Goal: Browse casually

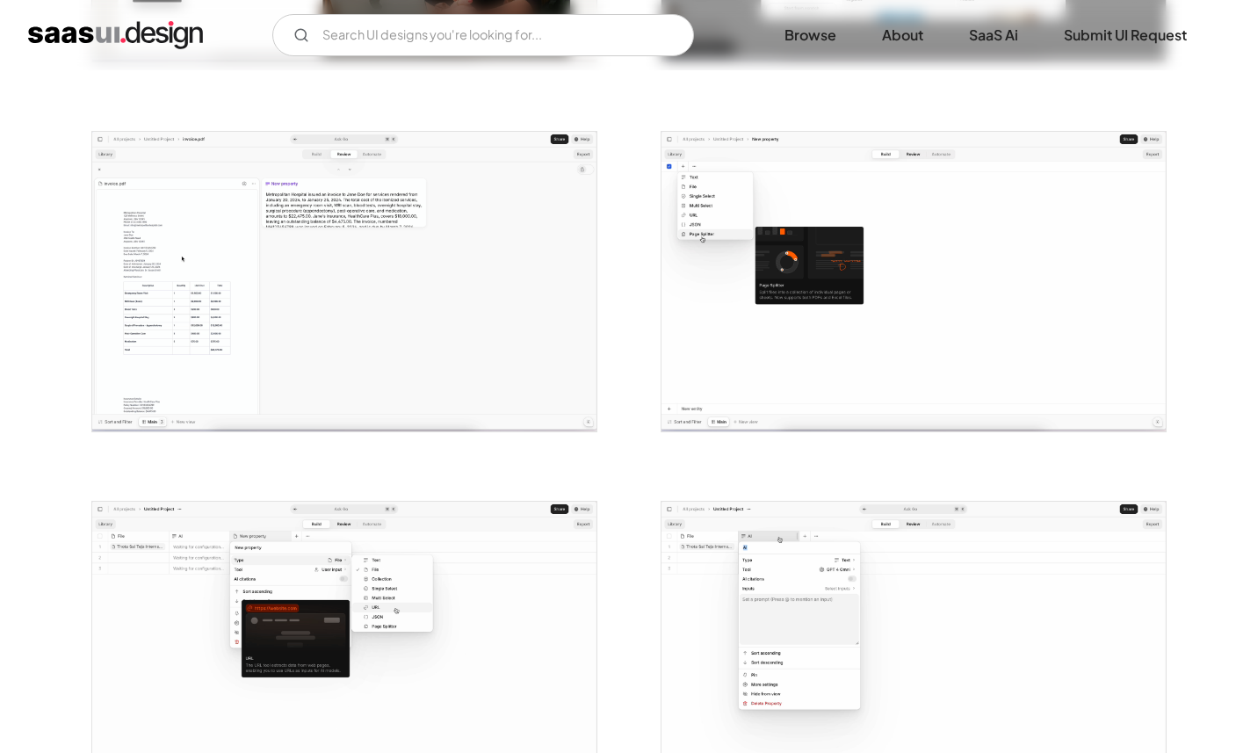
scroll to position [648, 0]
click at [297, 395] on img "open lightbox" at bounding box center [344, 283] width 504 height 300
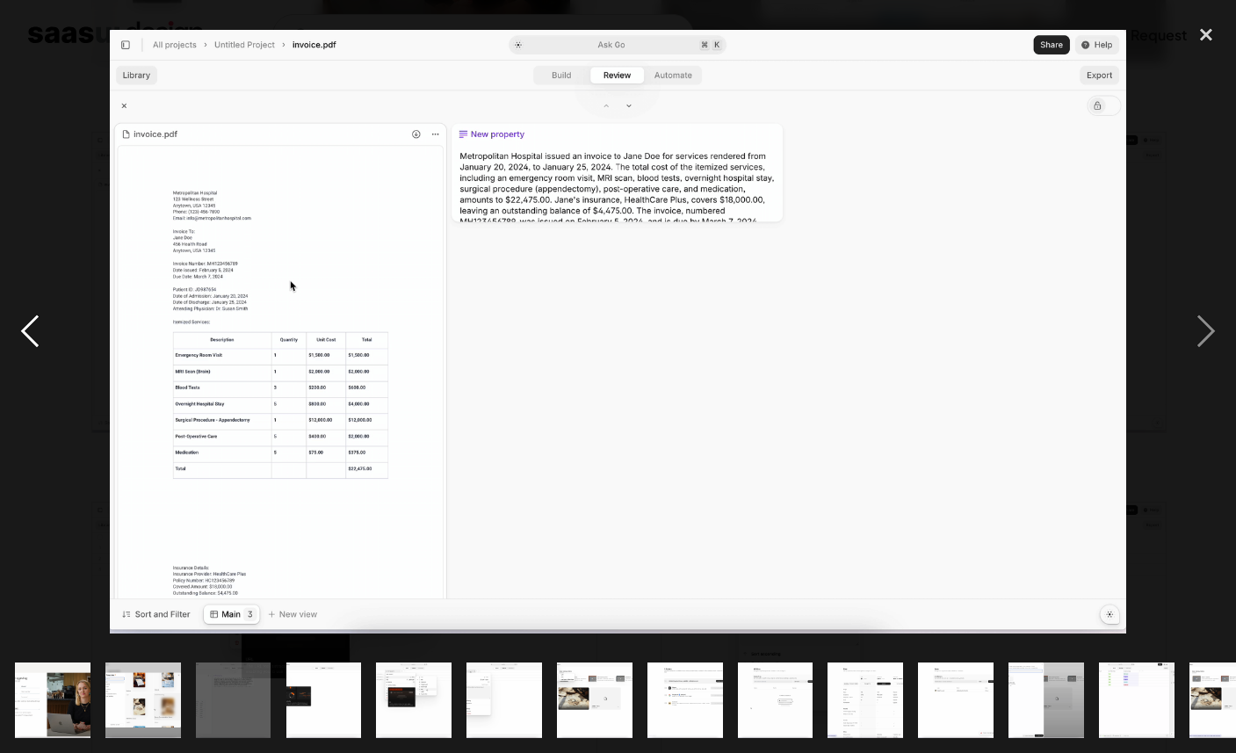
click at [40, 336] on div "previous image" at bounding box center [30, 331] width 60 height 633
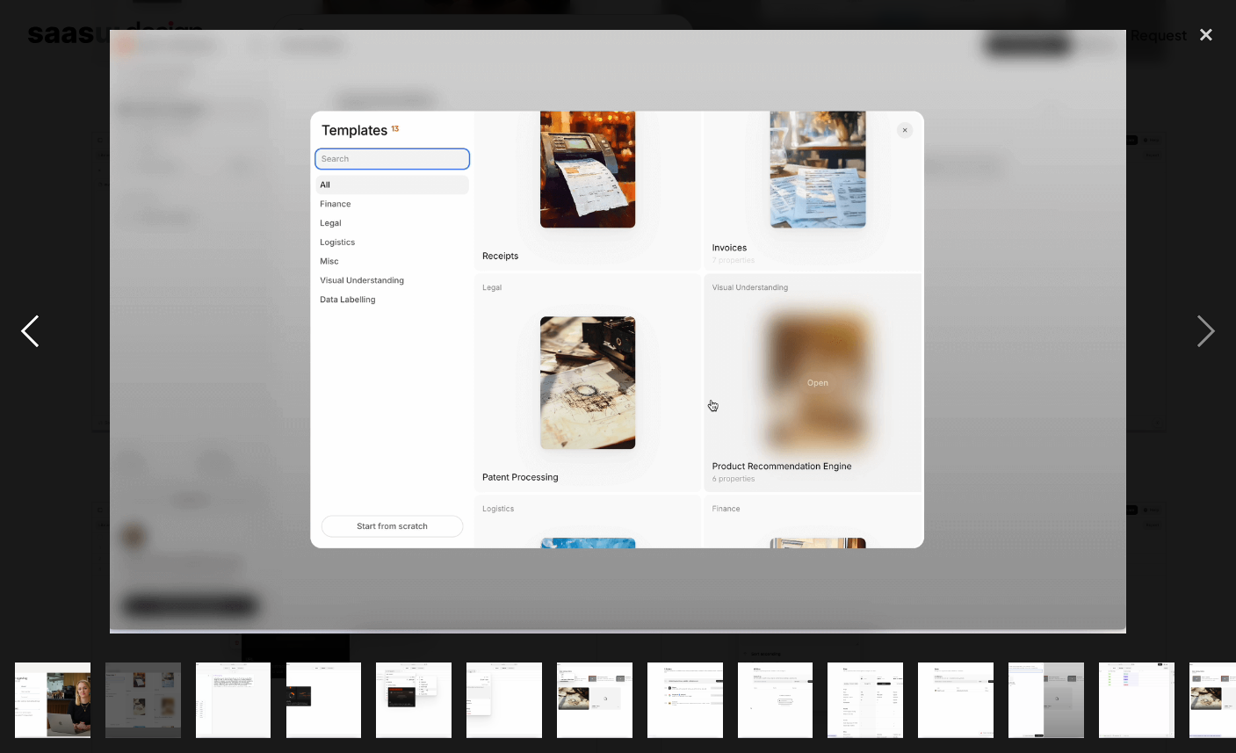
click at [40, 335] on div "previous image" at bounding box center [30, 331] width 60 height 633
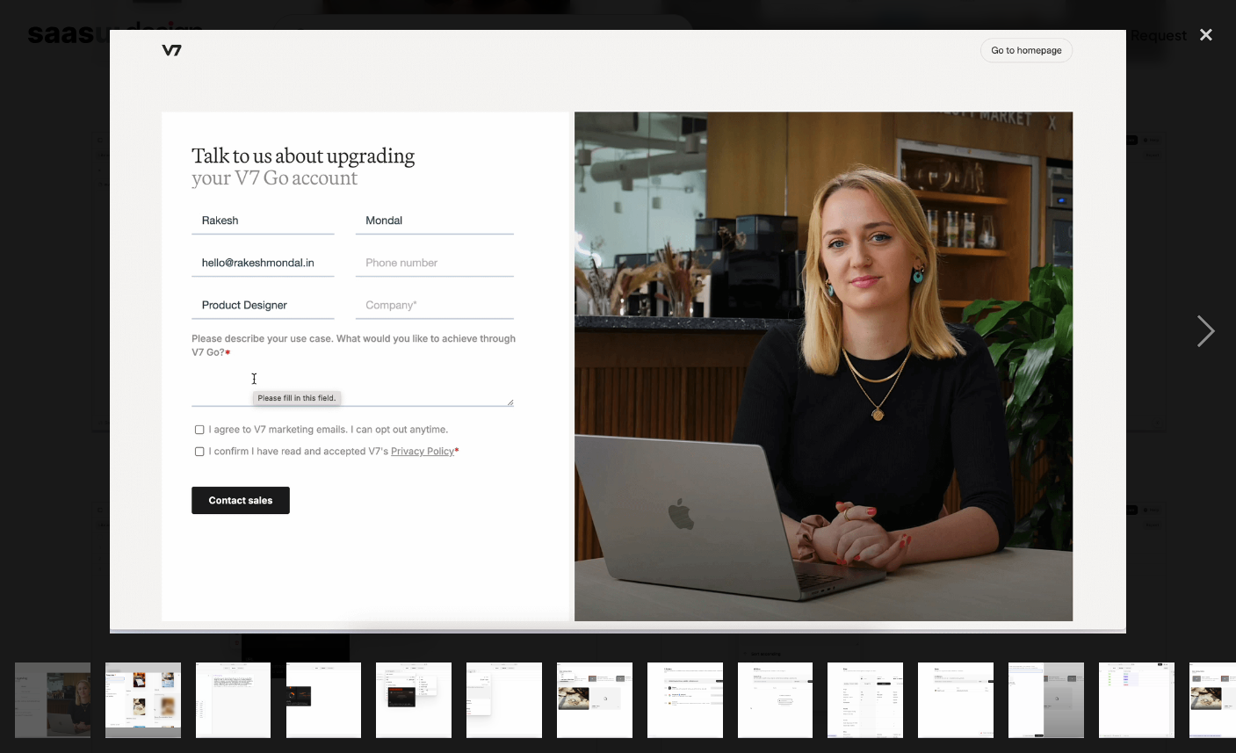
click at [40, 335] on div "previous image" at bounding box center [30, 331] width 60 height 633
click at [861, 705] on img "show item 10 of 21" at bounding box center [865, 700] width 127 height 76
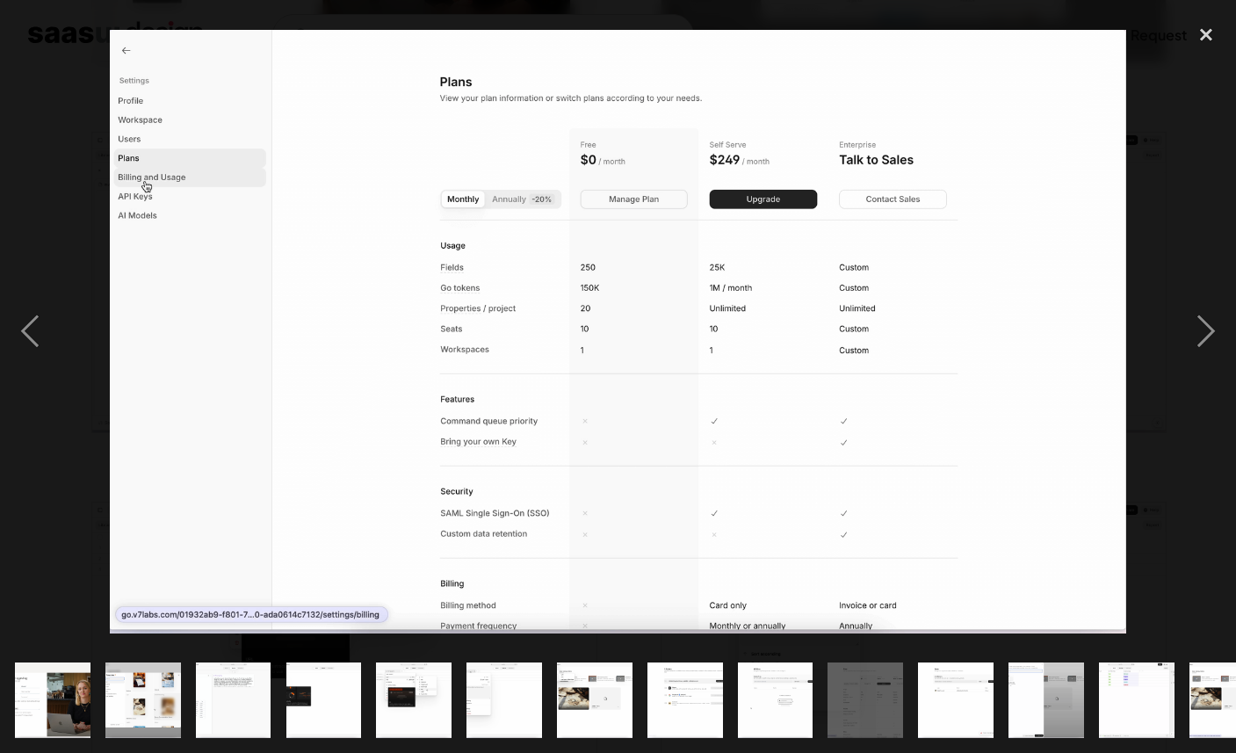
click at [929, 706] on img "show item 11 of 21" at bounding box center [956, 700] width 127 height 76
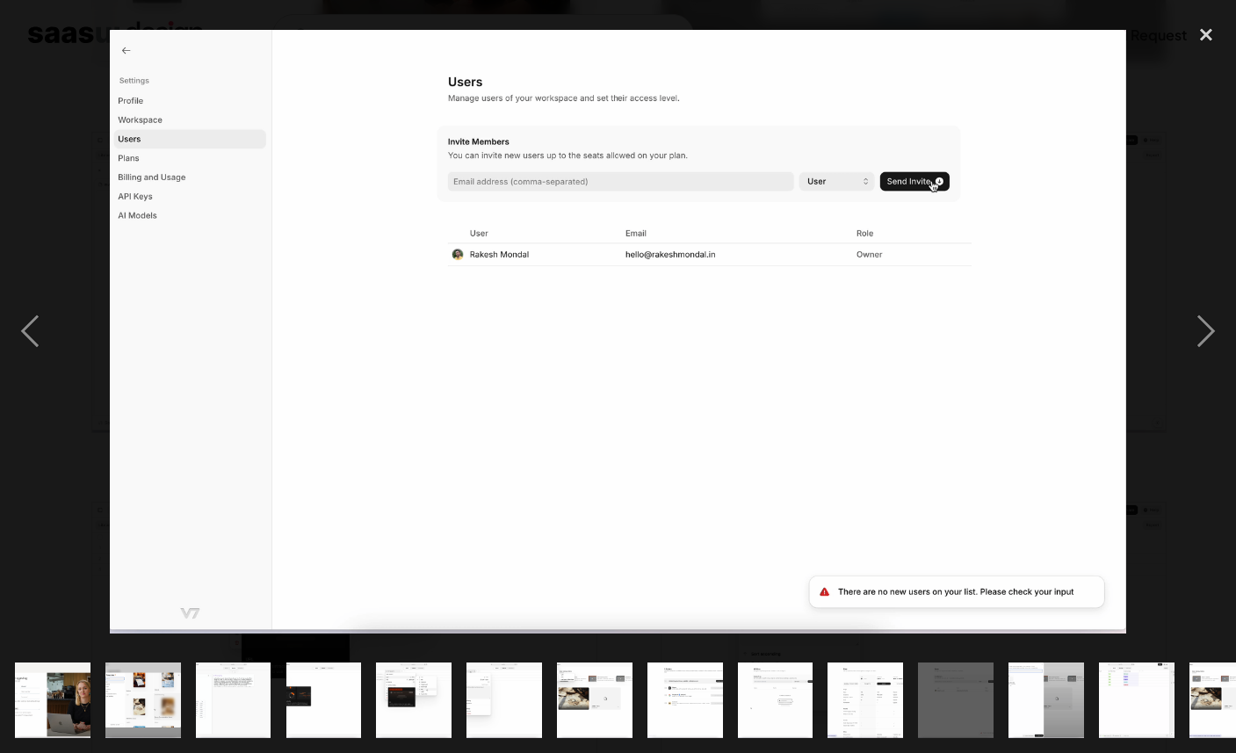
click at [1002, 697] on div "show item 12 of 21" at bounding box center [1047, 700] width 90 height 105
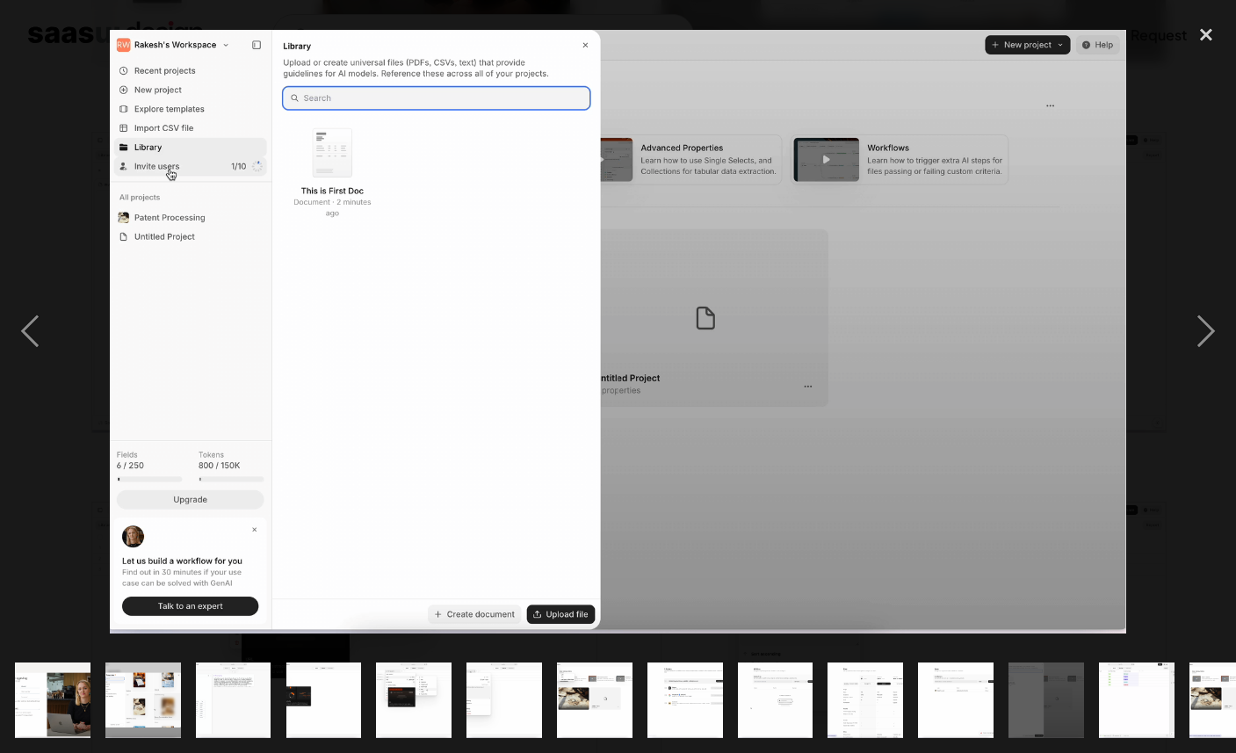
click at [1040, 696] on img "show item 12 of 21" at bounding box center [1046, 700] width 127 height 76
click at [1139, 687] on img "show item 13 of 21" at bounding box center [1137, 700] width 127 height 76
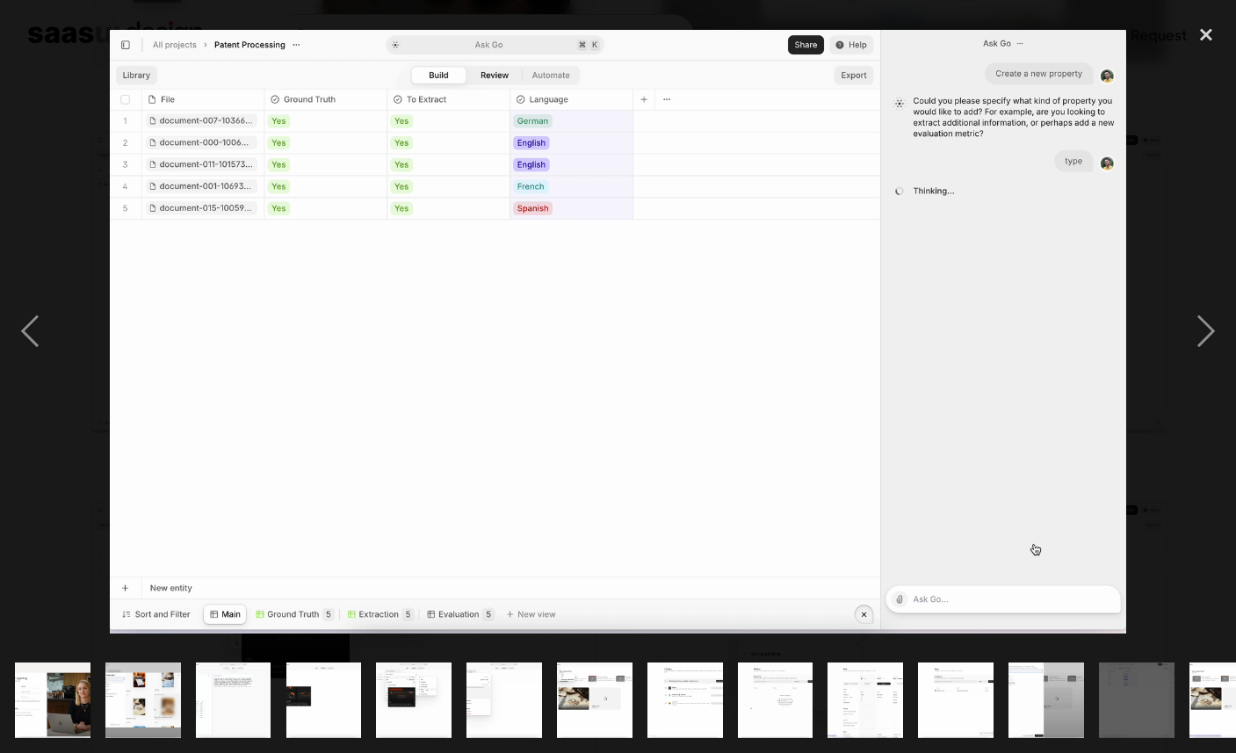
click at [1170, 705] on img "show item 13 of 21" at bounding box center [1137, 700] width 127 height 76
click at [1206, 702] on img "show item 14 of 21" at bounding box center [1226, 700] width 127 height 76
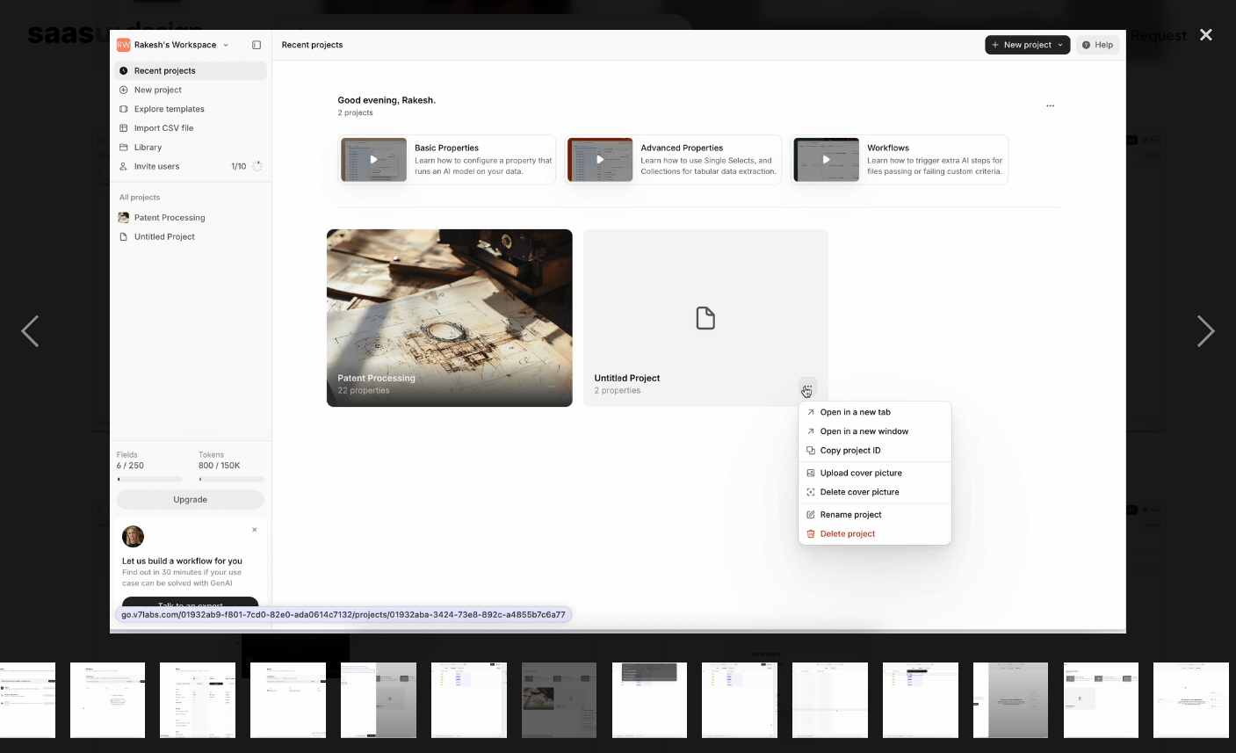
scroll to position [0, 676]
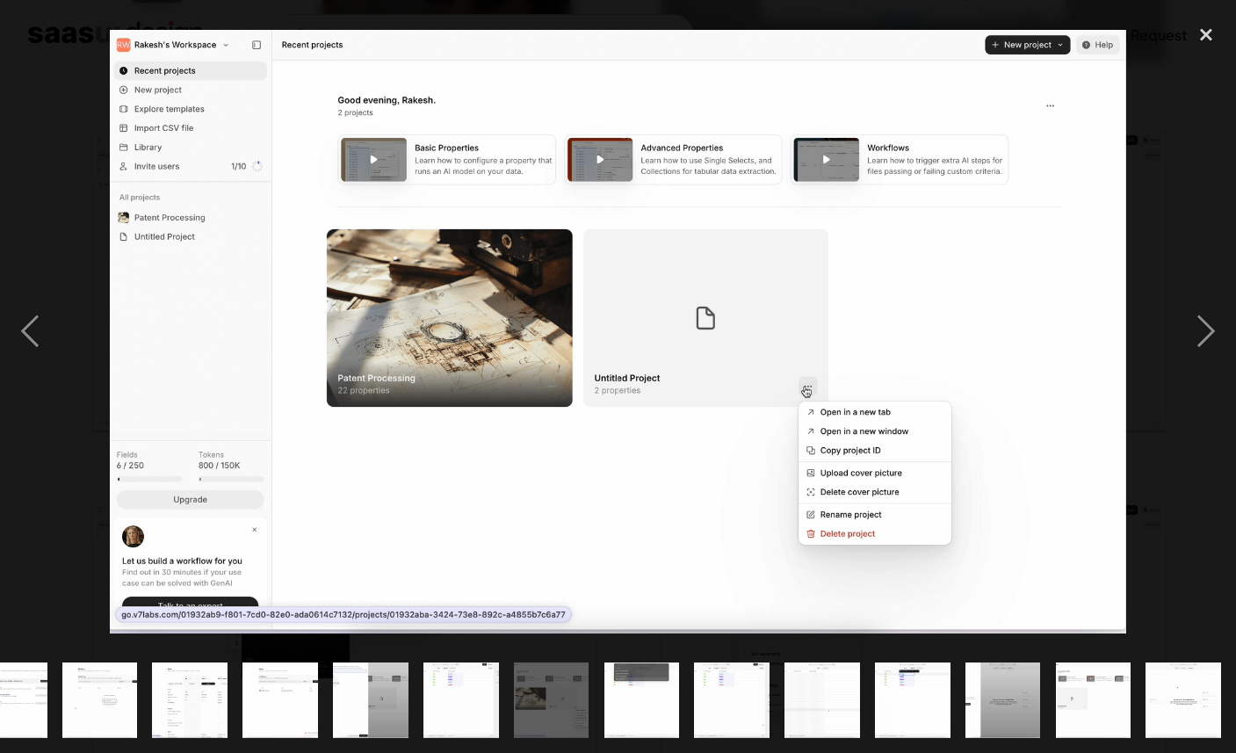
click at [1099, 712] on img "show item 20 of 21" at bounding box center [1093, 700] width 127 height 76
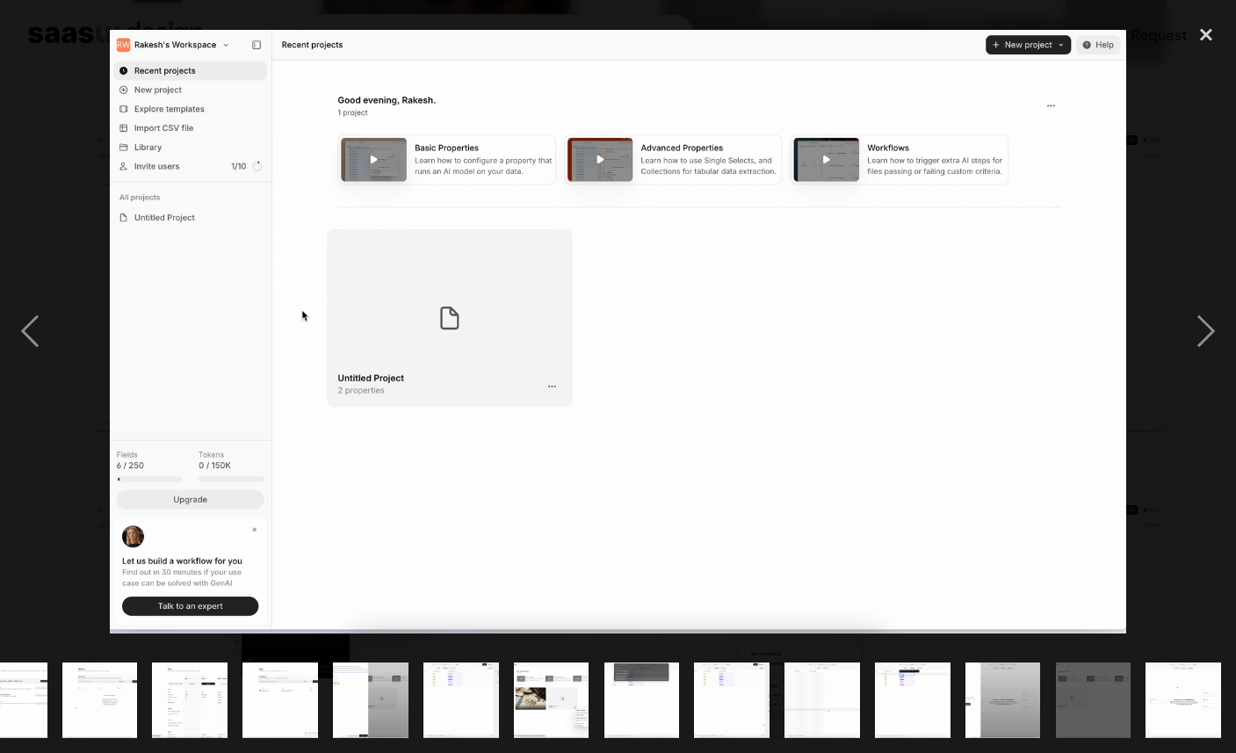
click at [1176, 711] on img "show item 21 of 21" at bounding box center [1183, 700] width 127 height 76
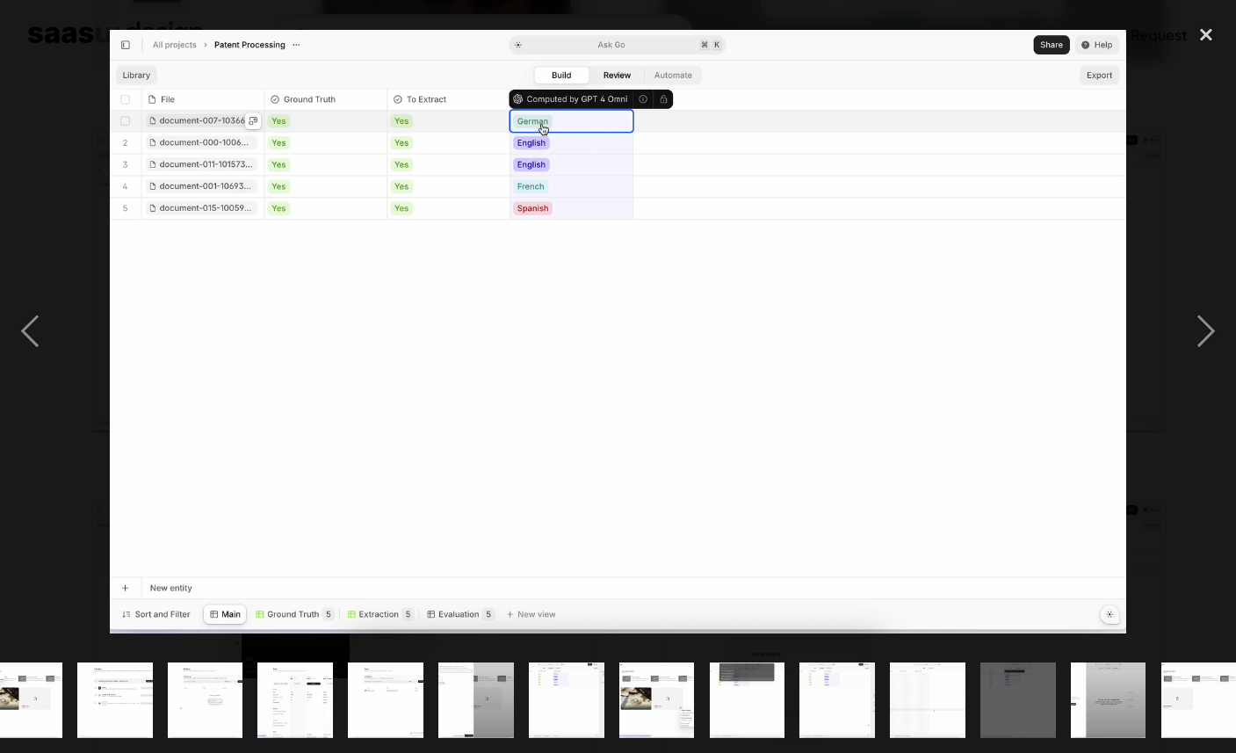
scroll to position [0, 535]
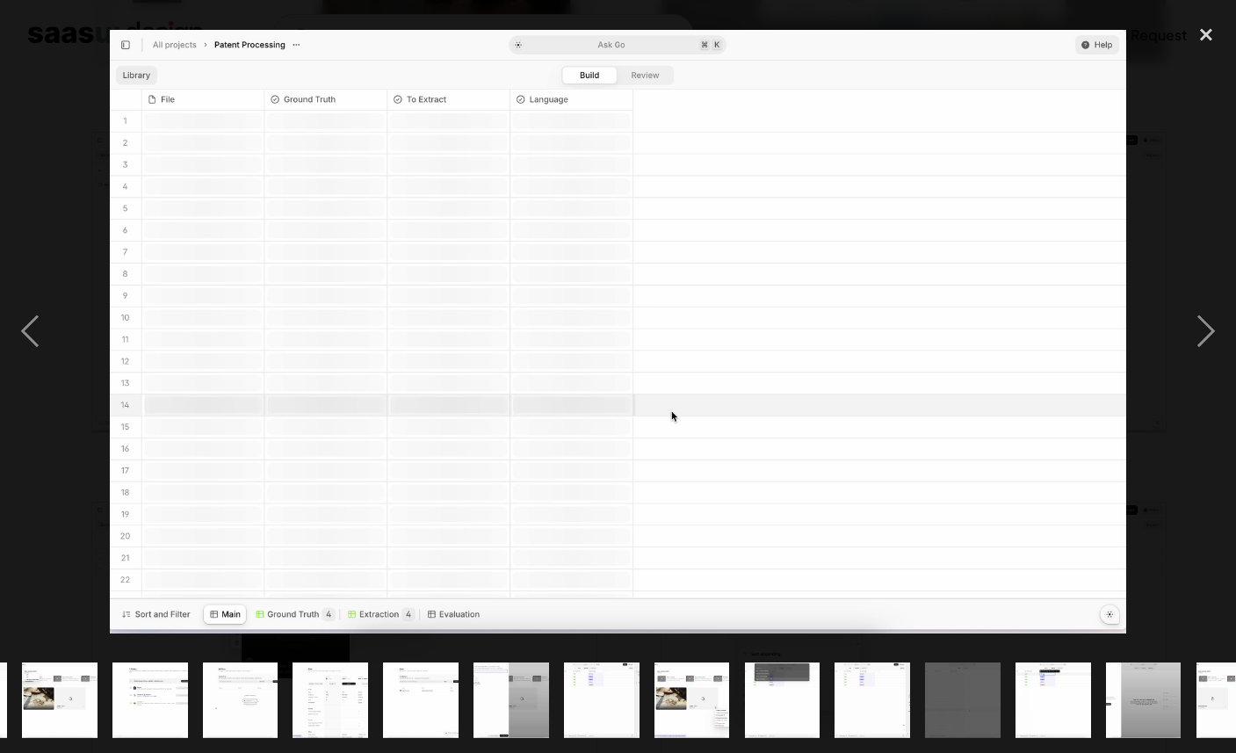
click at [633, 698] on img "show item 13 of 21" at bounding box center [602, 700] width 127 height 76
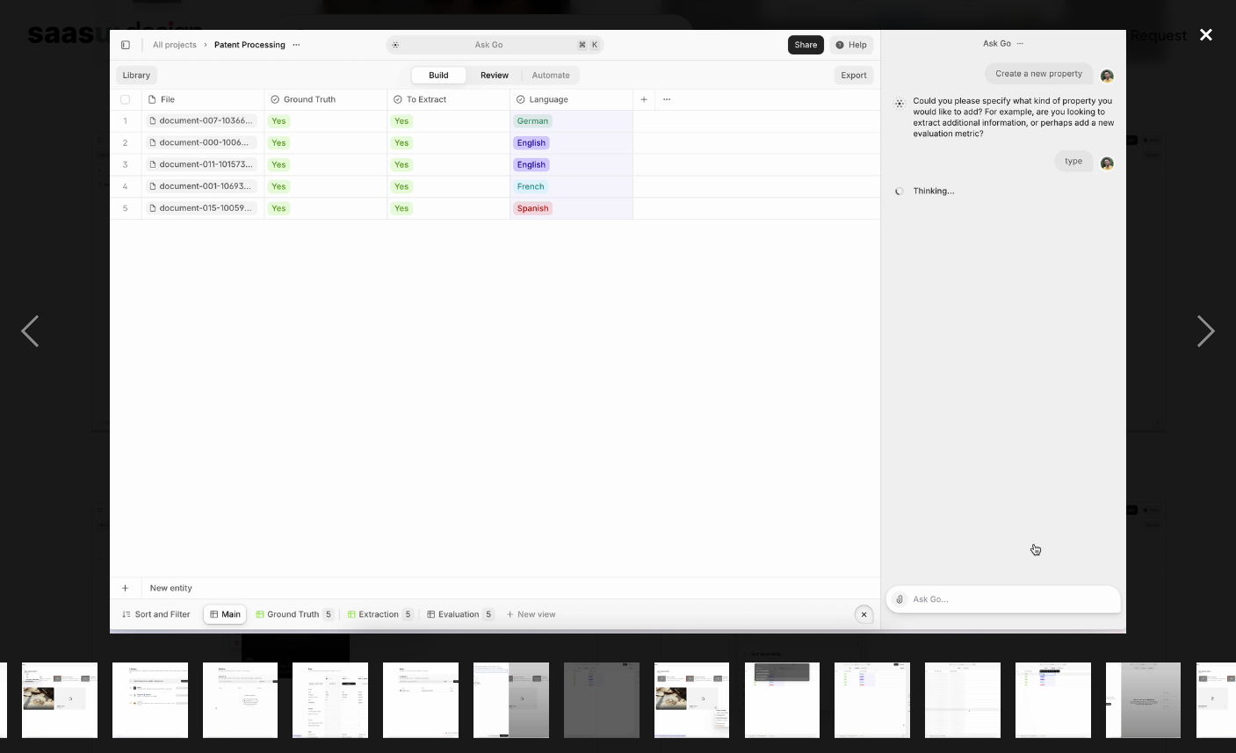
click at [1192, 30] on div "close lightbox" at bounding box center [1206, 34] width 60 height 39
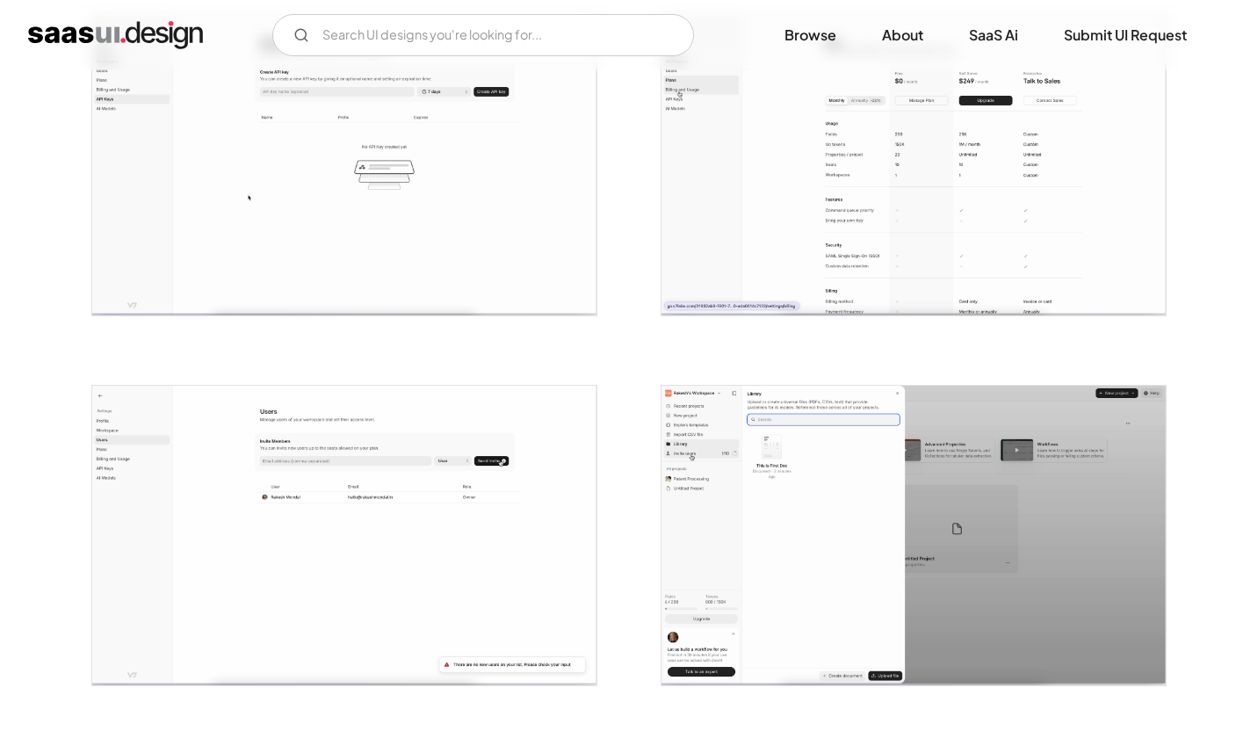
scroll to position [1876, 0]
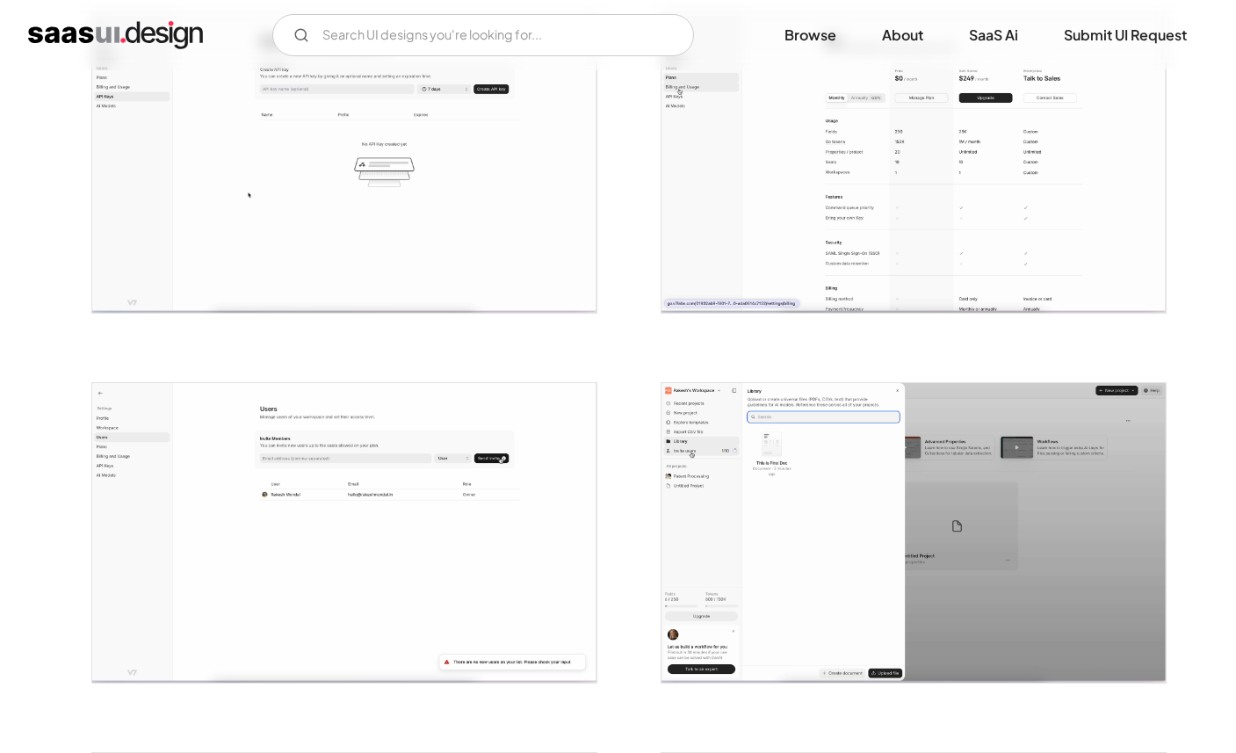
click at [755, 460] on img "open lightbox" at bounding box center [914, 533] width 504 height 300
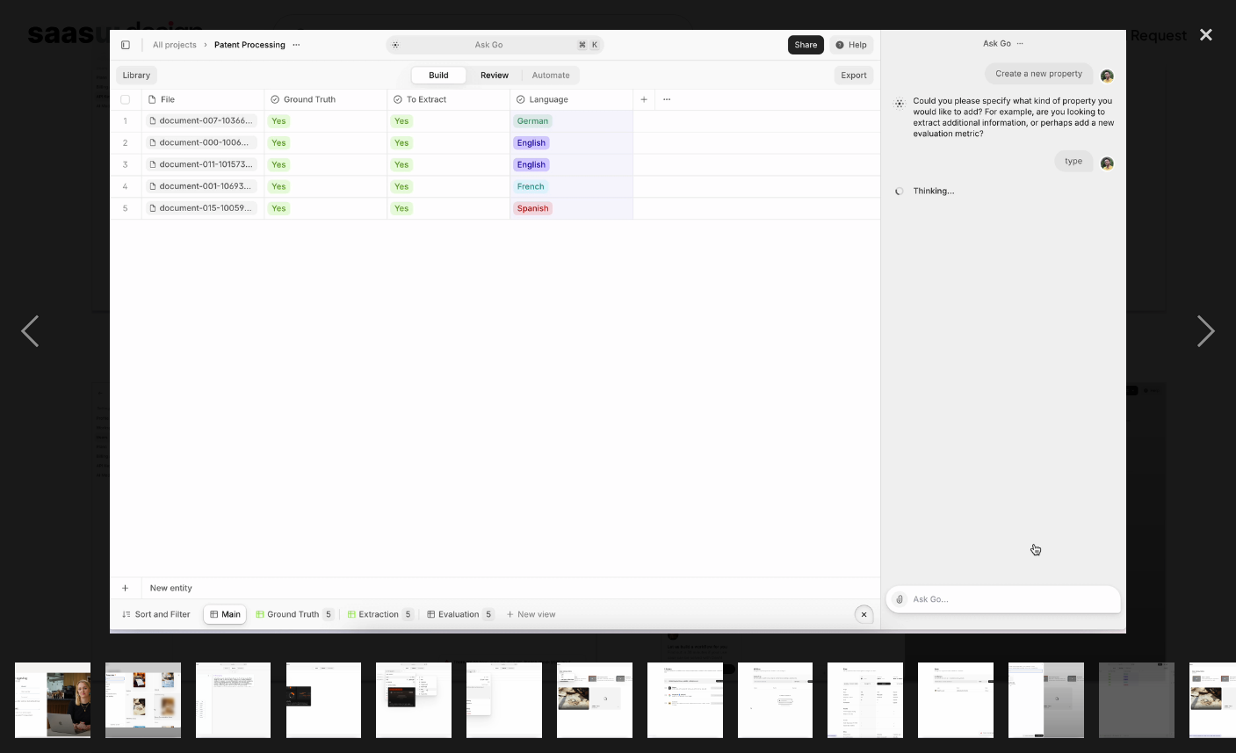
drag, startPoint x: 469, startPoint y: 181, endPoint x: -51, endPoint y: 153, distance: 520.9
click at [359, 243] on img at bounding box center [618, 332] width 1017 height 604
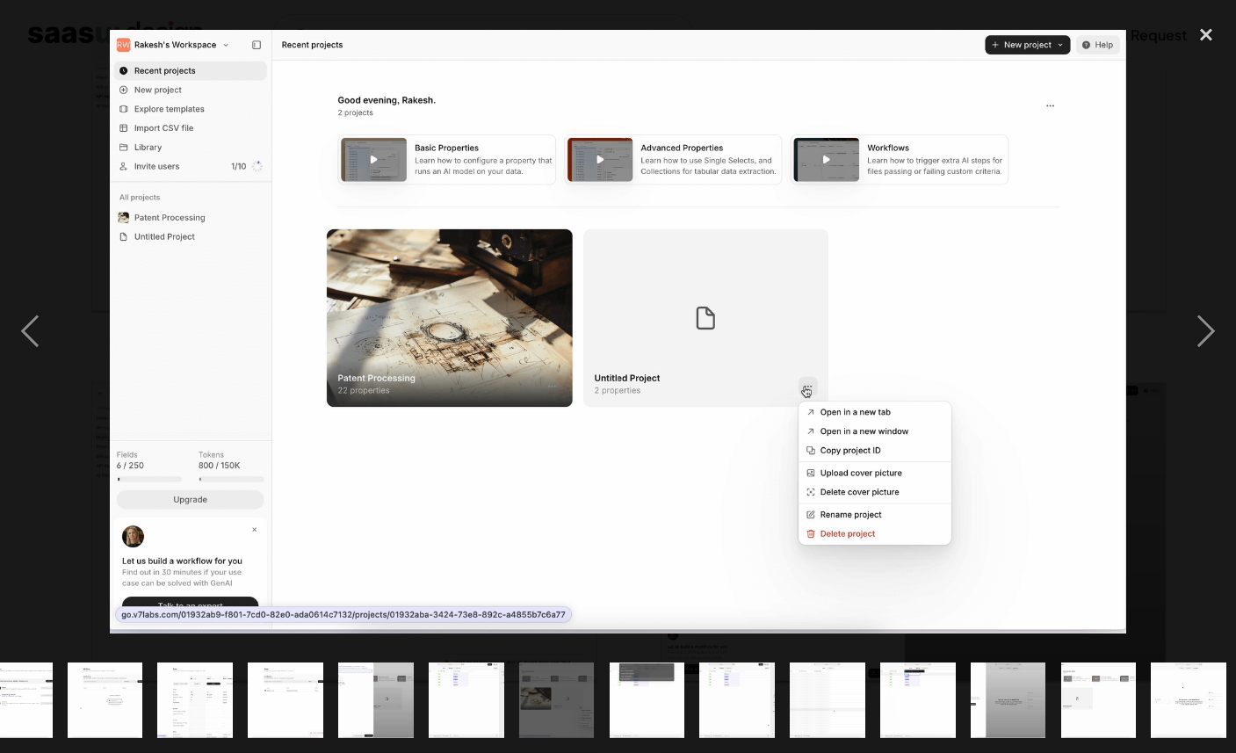
scroll to position [0, 676]
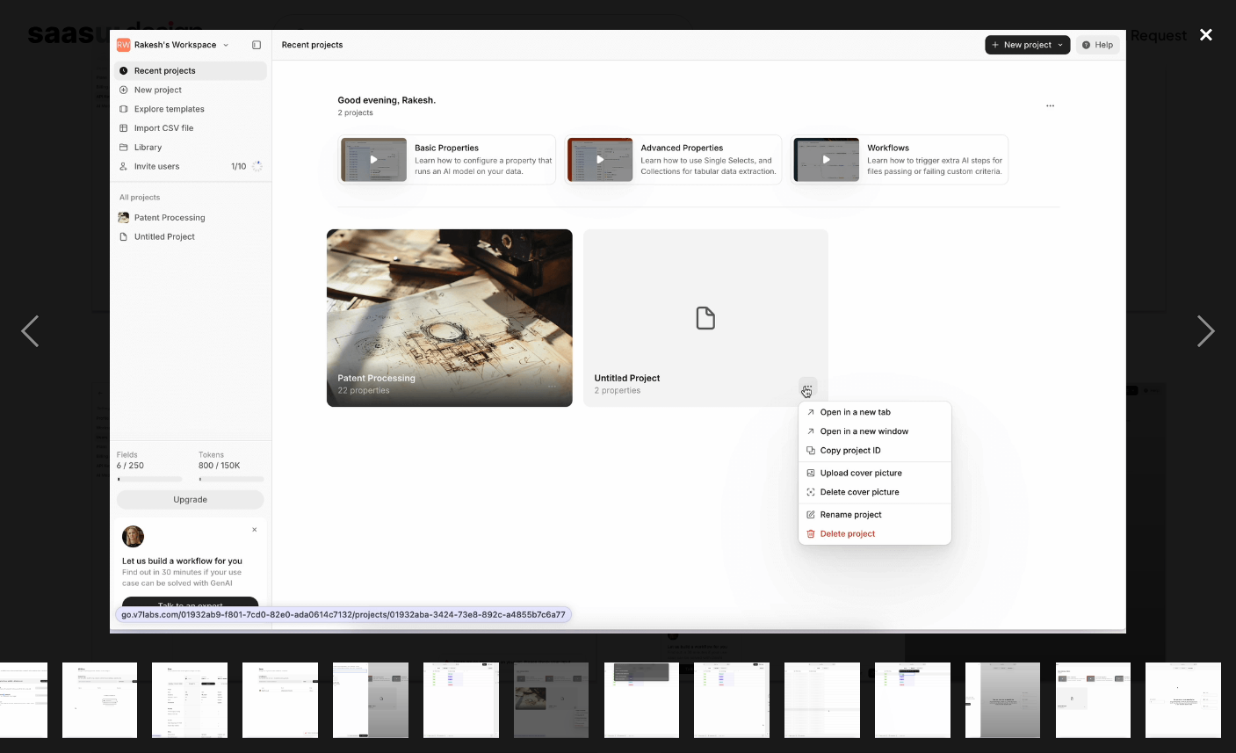
click at [1218, 31] on div "close lightbox" at bounding box center [1206, 34] width 60 height 39
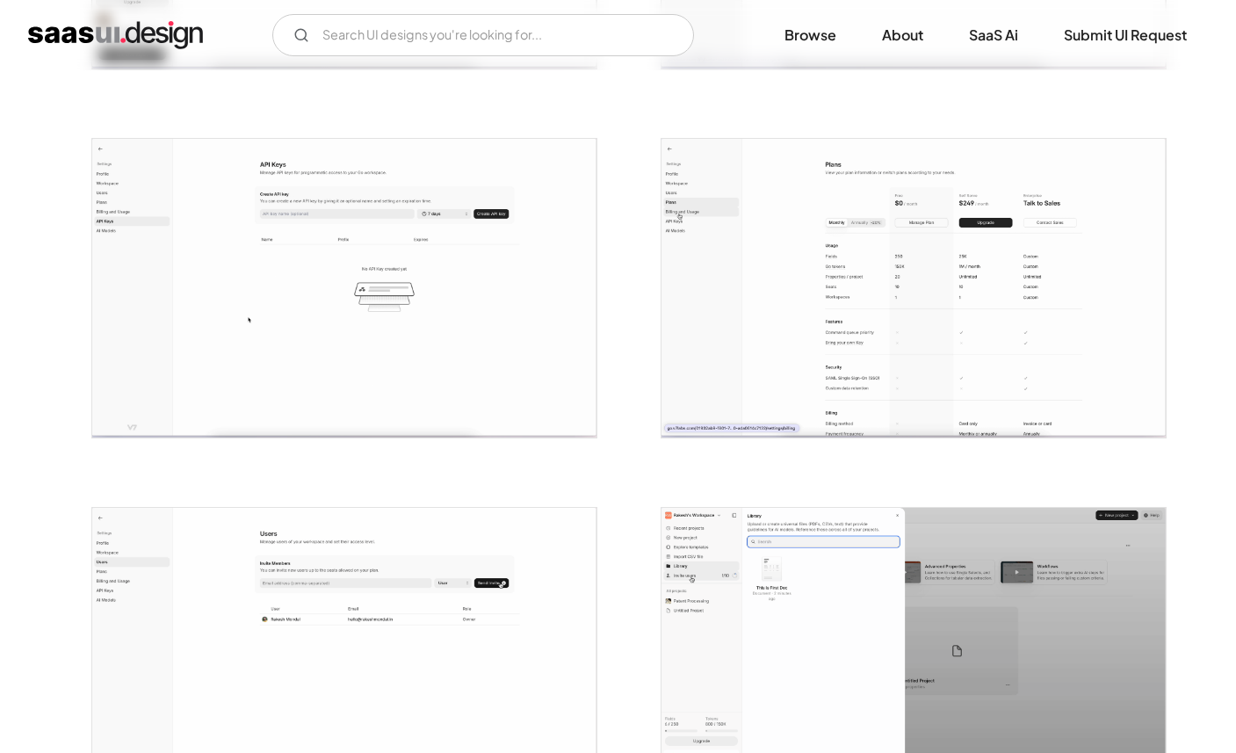
scroll to position [1611, 0]
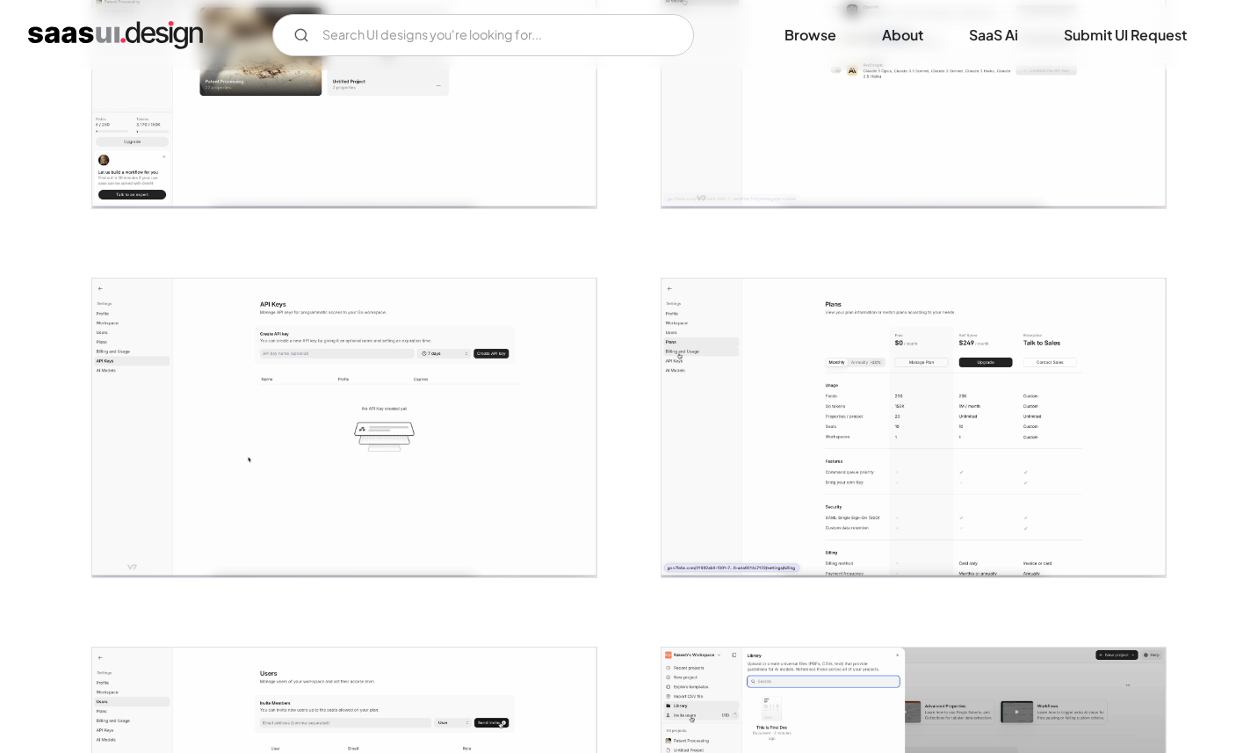
click at [495, 460] on img "open lightbox" at bounding box center [344, 429] width 504 height 300
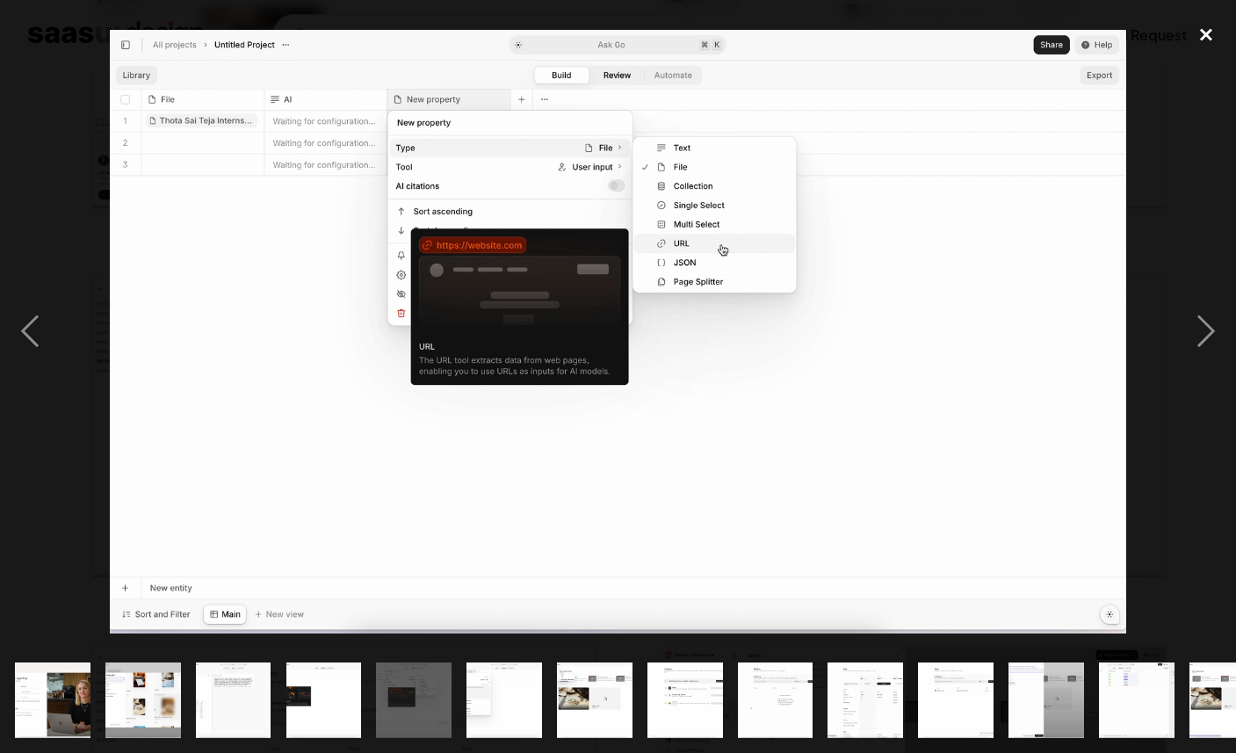
click at [1209, 33] on div "close lightbox" at bounding box center [1206, 34] width 60 height 39
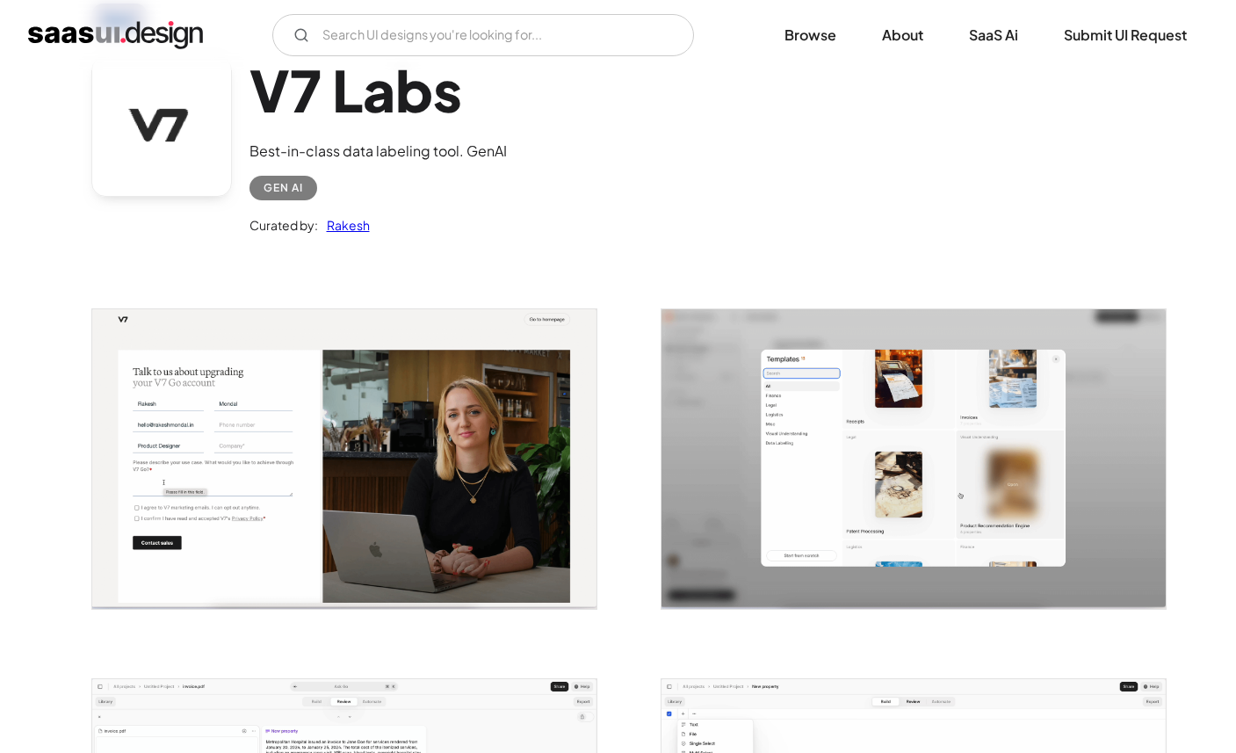
scroll to position [0, 0]
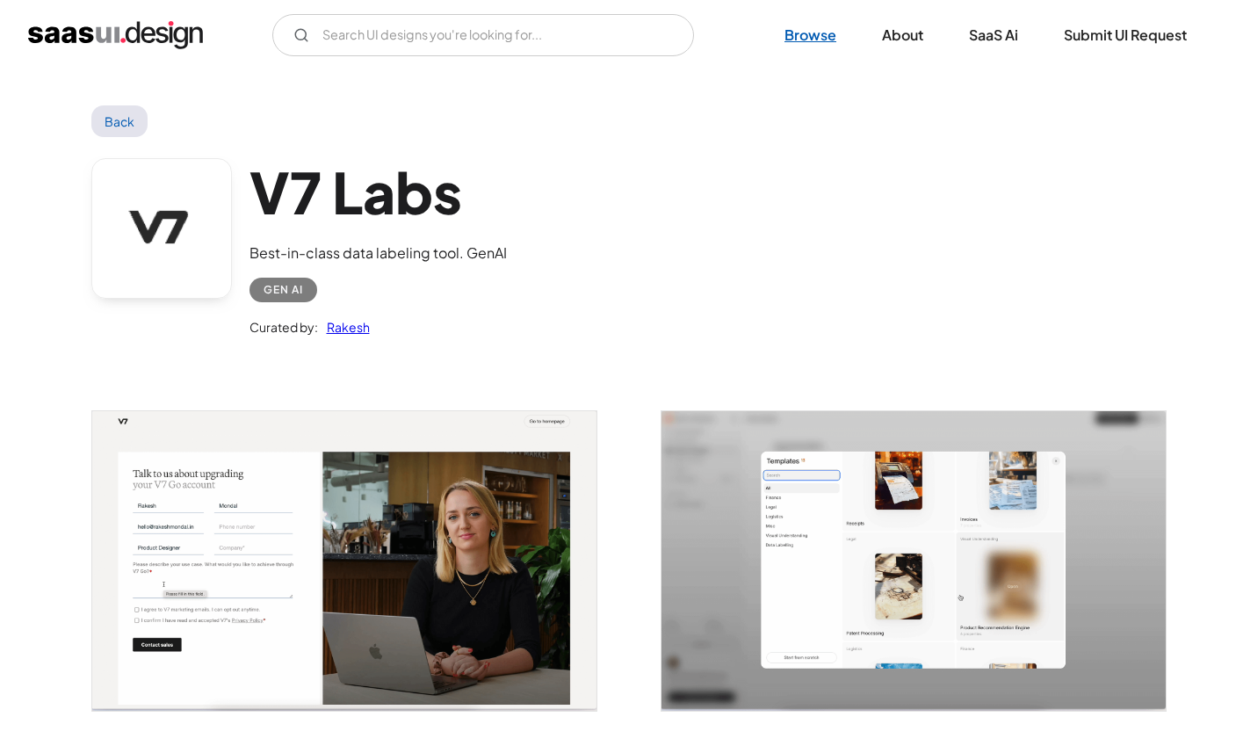
click at [825, 46] on link "Browse" at bounding box center [810, 35] width 94 height 39
